Goal: Task Accomplishment & Management: Complete application form

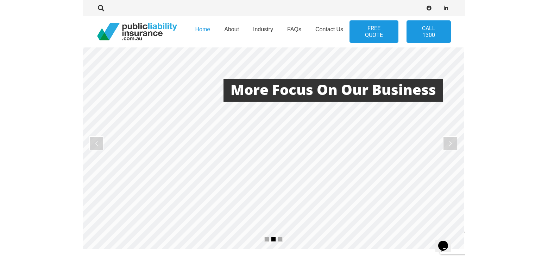
scroll to position [8, 1]
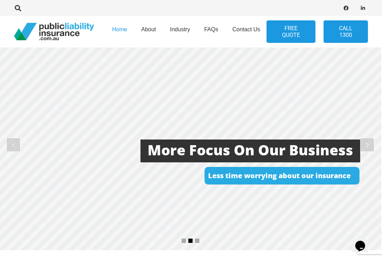
click at [298, 28] on link "FREE QUOTE" at bounding box center [291, 31] width 49 height 23
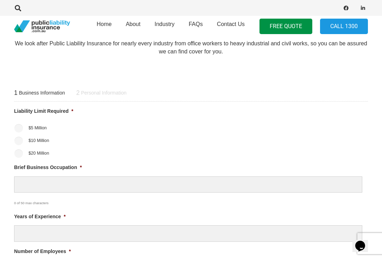
click at [18, 154] on input "$20 Million" at bounding box center [18, 154] width 8 height 8
radio input "true"
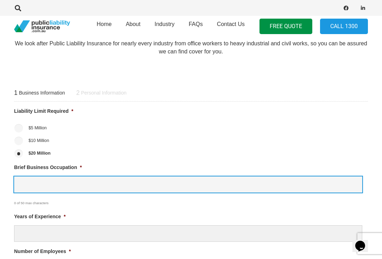
click at [96, 184] on input "Brief Business Occupation *" at bounding box center [188, 185] width 348 height 17
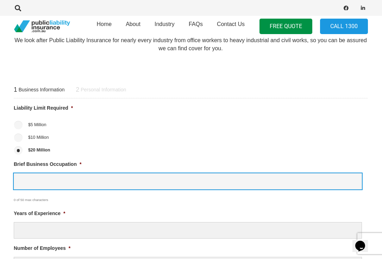
scroll to position [215, 0]
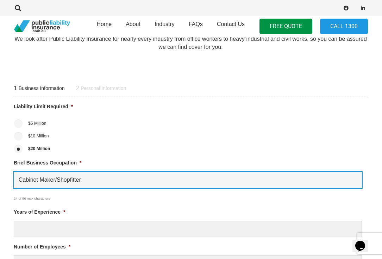
type input "Cabinet Maker/Shopfitter"
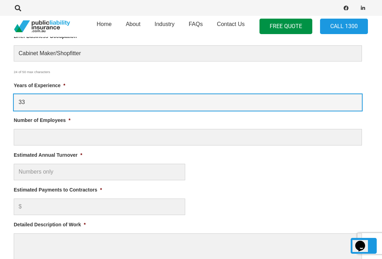
scroll to position [344, 0]
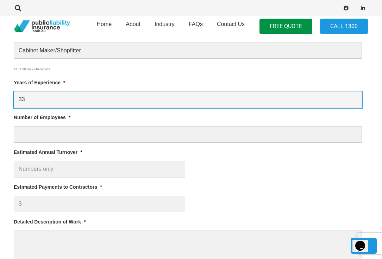
type input "33"
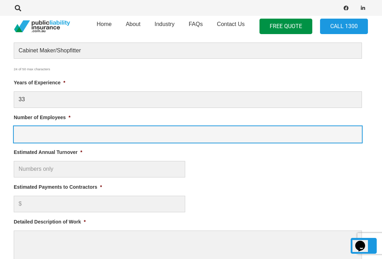
click at [94, 135] on input "Number of Employees *" at bounding box center [188, 134] width 348 height 17
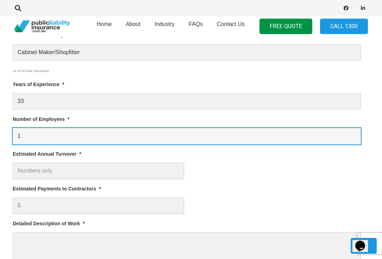
type input "1"
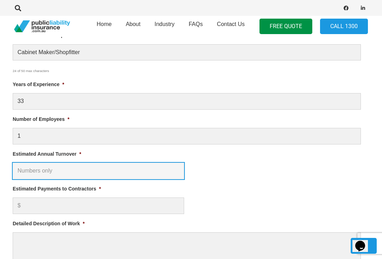
click at [90, 172] on input "Estimated Annual Turnover *" at bounding box center [98, 171] width 171 height 17
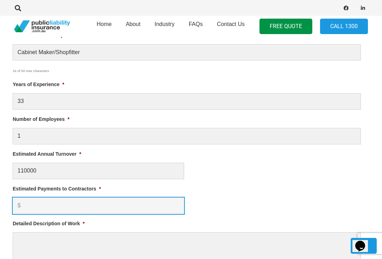
type input "$ 110,000.00"
click at [94, 204] on input "Estimated Payments to Contractors *" at bounding box center [98, 206] width 171 height 17
type input "0"
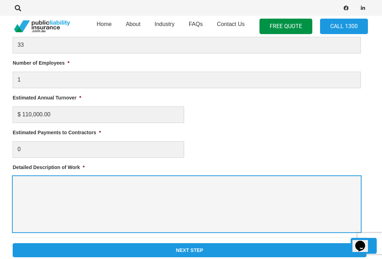
scroll to position [399, 1]
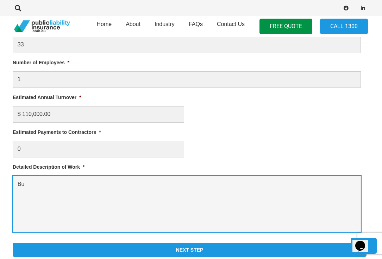
type textarea "B"
click at [138, 184] on textarea "Build, assemble and install cabinets etc for shoplifting projects" at bounding box center [187, 204] width 348 height 56
click at [193, 185] on textarea "Build, assemble and install cabinets etc for shop fitting projects" at bounding box center [187, 204] width 348 height 56
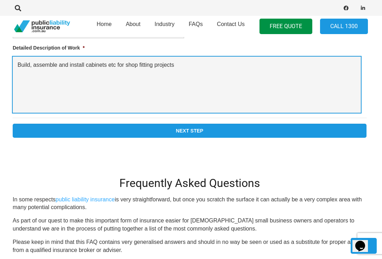
scroll to position [521, 1]
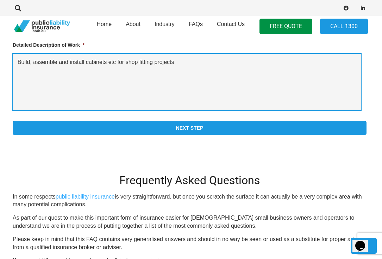
type textarea "Build, assemble and install cabinets etc for shop fitting projects"
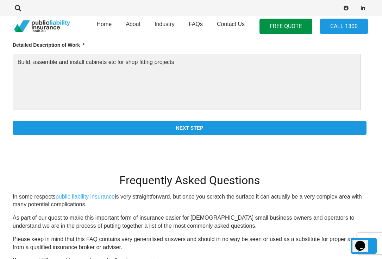
click at [218, 128] on input "Next Step" at bounding box center [190, 128] width 354 height 14
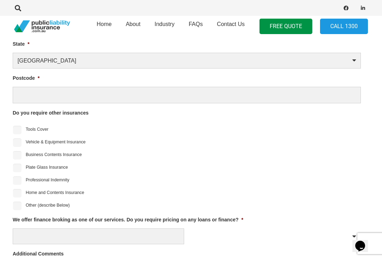
scroll to position [258, 1]
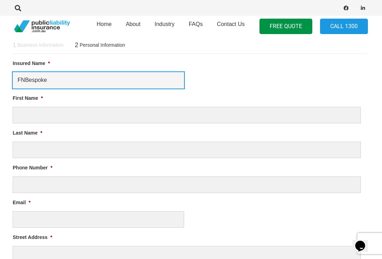
type input "FNBespoke"
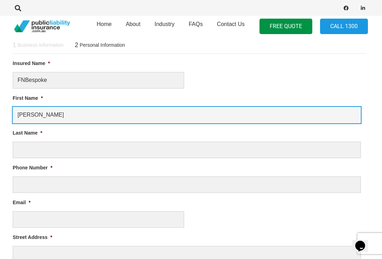
type input "Francois"
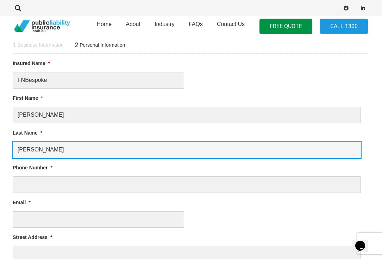
type input "Nemer"
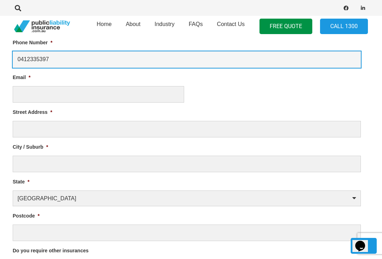
scroll to position [388, 1]
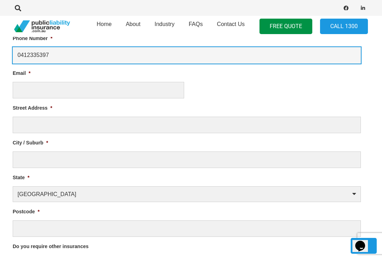
type input "0412335397"
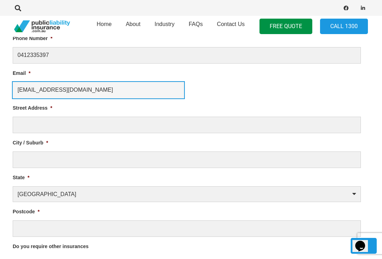
type input "fnbespoke@gmail.com"
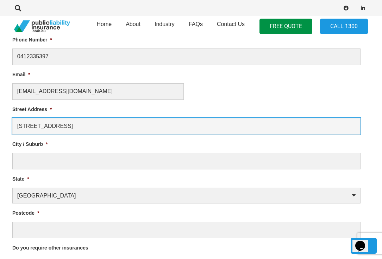
type input "12 North Crescent"
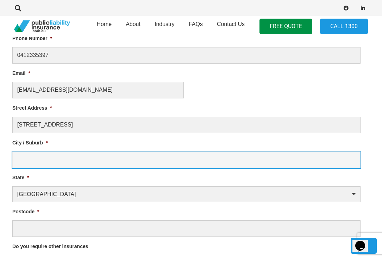
scroll to position [388, 4]
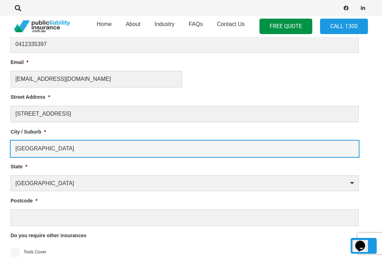
type input "Heidelberg West"
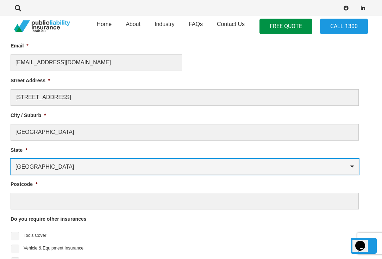
scroll to position [416, 4]
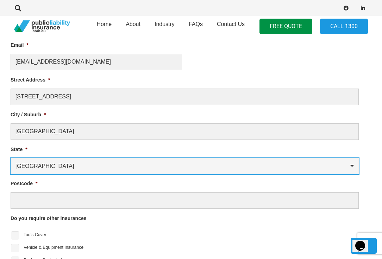
select select "Victoria"
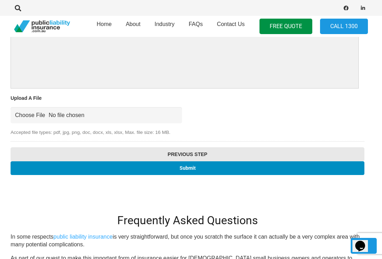
scroll to position [752, 4]
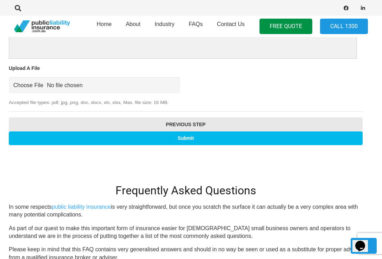
type input "3081"
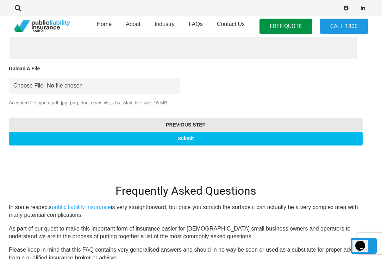
click at [103, 138] on input "Submit" at bounding box center [186, 139] width 354 height 14
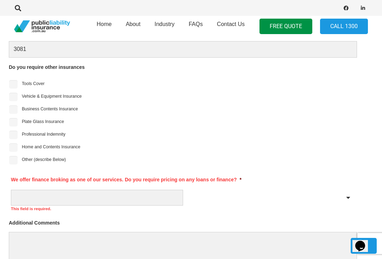
scroll to position [599, 5]
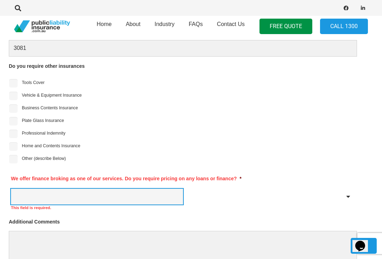
select select "No"
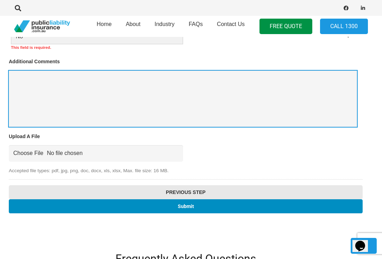
scroll to position [762, 5]
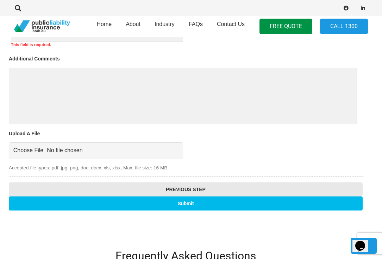
click at [155, 203] on input "Submit" at bounding box center [186, 204] width 354 height 14
